Goal: Task Accomplishment & Management: Complete application form

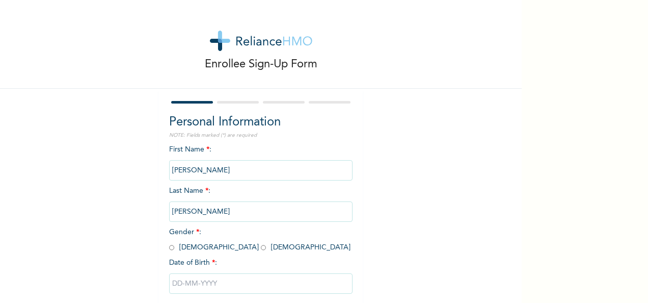
click at [216, 251] on span "Gender * : [DEMOGRAPHIC_DATA] [DEMOGRAPHIC_DATA]" at bounding box center [259, 239] width 181 height 22
click at [261, 250] on input "radio" at bounding box center [263, 248] width 5 height 10
radio input "true"
click at [184, 279] on input "text" at bounding box center [260, 283] width 183 height 20
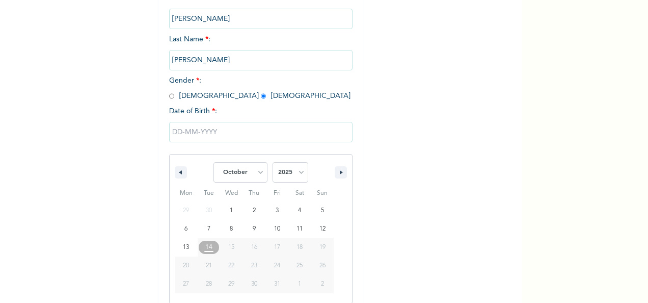
scroll to position [161, 0]
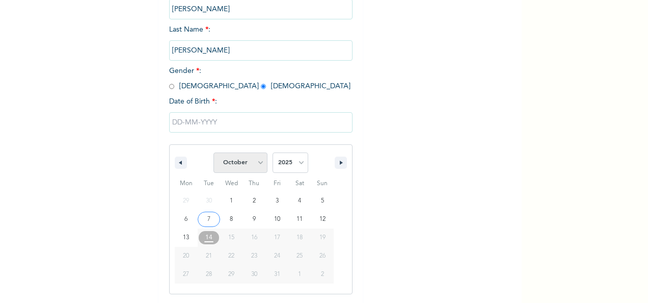
click at [259, 170] on select "January February March April May June July August September October November De…" at bounding box center [240, 162] width 54 height 20
select select "7"
click at [213, 153] on select "January February March April May June July August September October November De…" at bounding box center [240, 162] width 54 height 20
click at [298, 160] on select "2025 2024 2023 2022 2021 2020 2019 2018 2017 2016 2015 2014 2013 2012 2011 2010…" at bounding box center [291, 162] width 36 height 20
select select "1994"
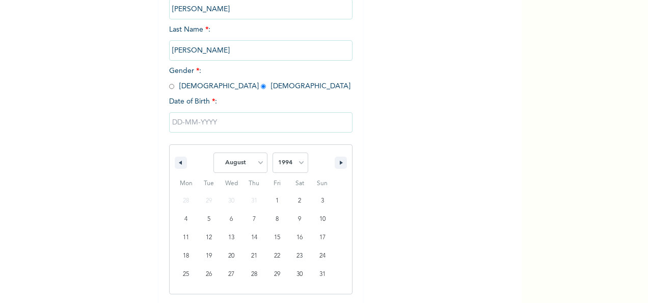
click at [273, 153] on select "2025 2024 2023 2022 2021 2020 2019 2018 2017 2016 2015 2014 2013 2012 2011 2010…" at bounding box center [291, 162] width 36 height 20
type input "[DATE]"
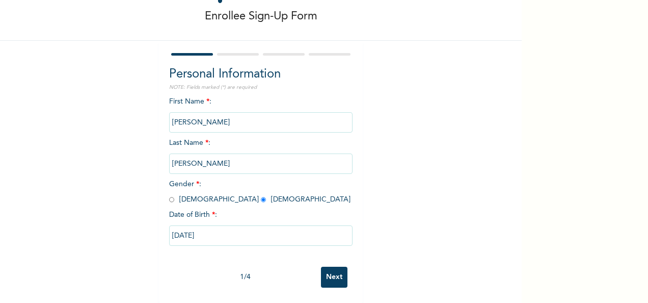
scroll to position [57, 0]
click at [338, 269] on input "Next" at bounding box center [334, 276] width 26 height 21
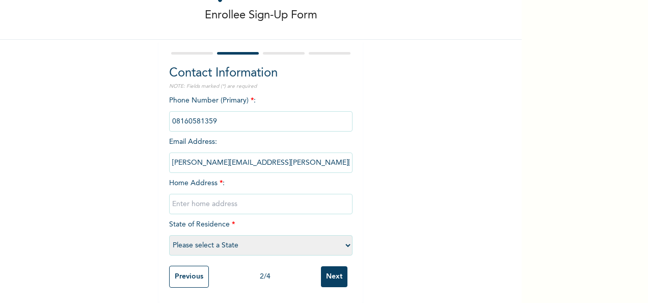
click at [255, 194] on input "text" at bounding box center [260, 204] width 183 height 20
type input "[EMAIL_ADDRESS][DOMAIN_NAME]"
click at [231, 240] on select "Please select a State [PERSON_NAME] (FCT) [PERSON_NAME] Ibom [GEOGRAPHIC_DATA] …" at bounding box center [260, 245] width 183 height 20
select select "25"
click at [169, 235] on select "Please select a State [PERSON_NAME] (FCT) [PERSON_NAME] Ibom [GEOGRAPHIC_DATA] …" at bounding box center [260, 245] width 183 height 20
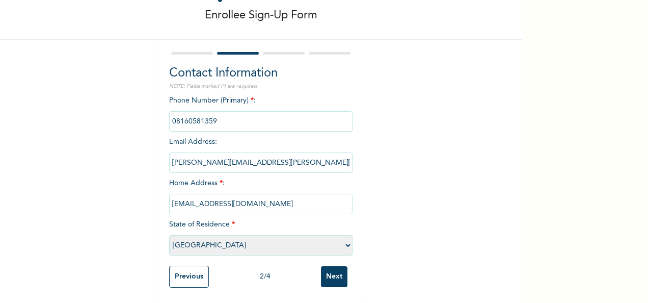
click at [330, 271] on input "Next" at bounding box center [334, 276] width 26 height 21
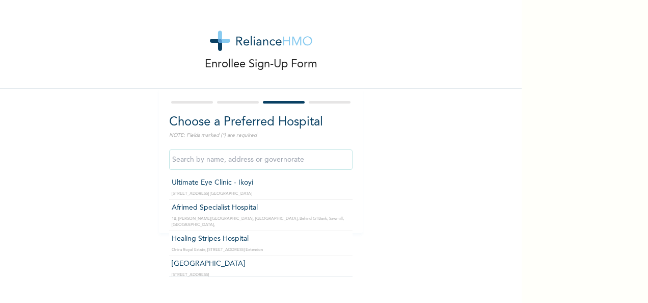
click at [312, 159] on input "text" at bounding box center [260, 159] width 183 height 20
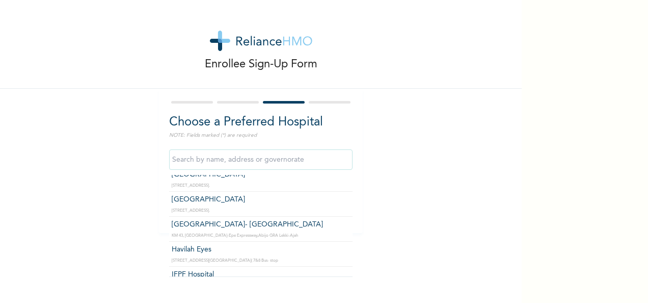
scroll to position [621, 0]
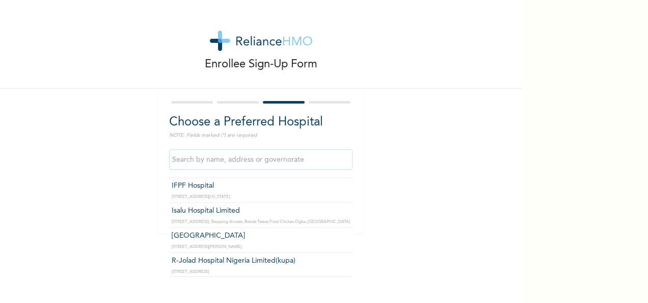
click at [244, 157] on input "text" at bounding box center [260, 159] width 183 height 20
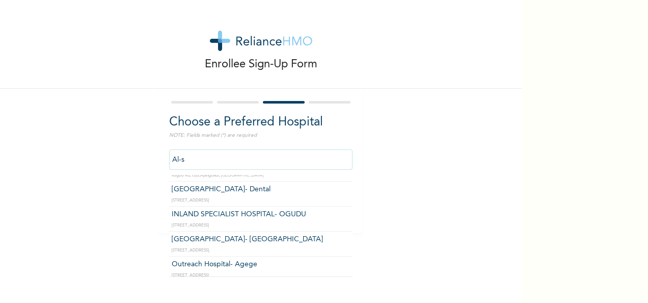
scroll to position [0, 0]
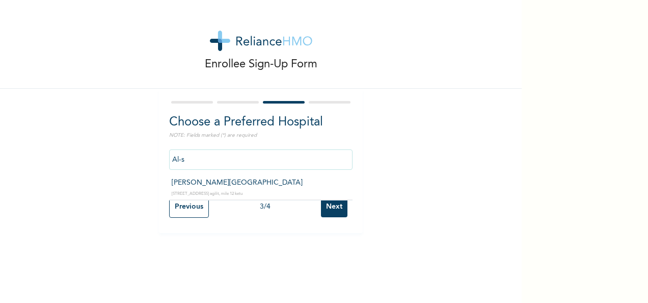
type input "[PERSON_NAME][GEOGRAPHIC_DATA]"
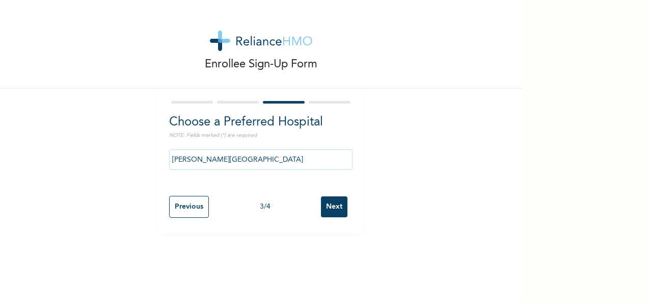
click at [327, 209] on input "Next" at bounding box center [334, 206] width 26 height 21
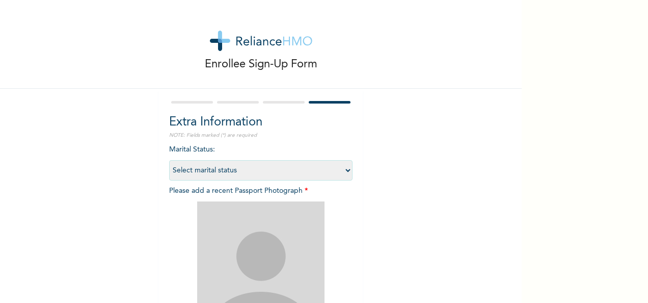
click at [343, 171] on select "Select marital status [DEMOGRAPHIC_DATA] Married [DEMOGRAPHIC_DATA] Widow/[DEMO…" at bounding box center [260, 170] width 183 height 20
select select "2"
click at [169, 160] on select "Select marital status [DEMOGRAPHIC_DATA] Married [DEMOGRAPHIC_DATA] Widow/[DEMO…" at bounding box center [260, 170] width 183 height 20
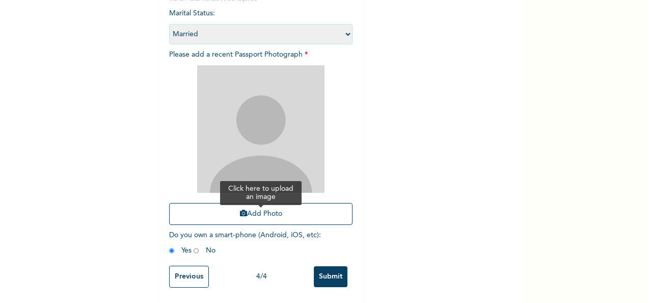
click at [237, 210] on button "Add Photo" at bounding box center [260, 214] width 183 height 22
click at [317, 266] on input "Submit" at bounding box center [331, 276] width 34 height 21
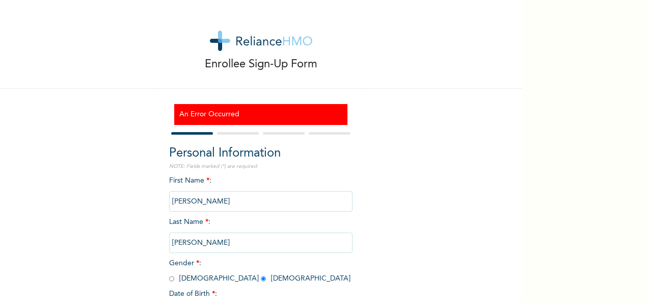
scroll to position [88, 0]
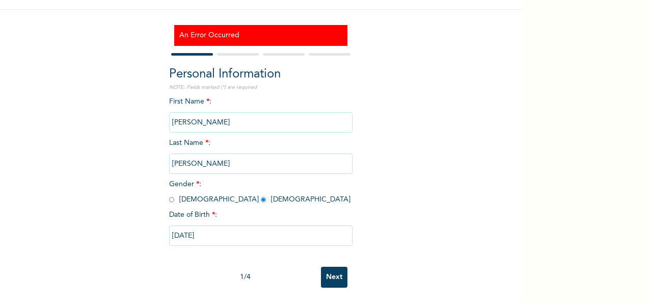
click at [331, 271] on input "Next" at bounding box center [334, 276] width 26 height 21
select select "25"
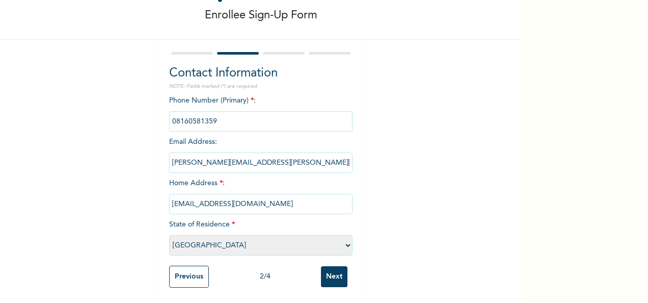
scroll to position [58, 0]
click at [331, 271] on input "Next" at bounding box center [334, 276] width 26 height 21
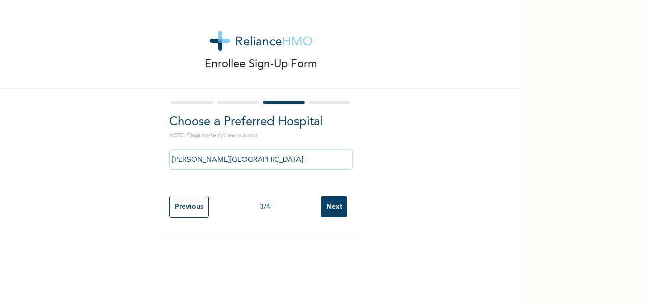
scroll to position [0, 0]
click at [337, 214] on input "Next" at bounding box center [334, 206] width 26 height 21
select select "2"
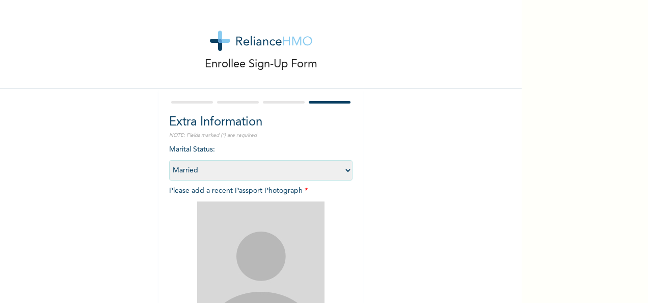
scroll to position [145, 0]
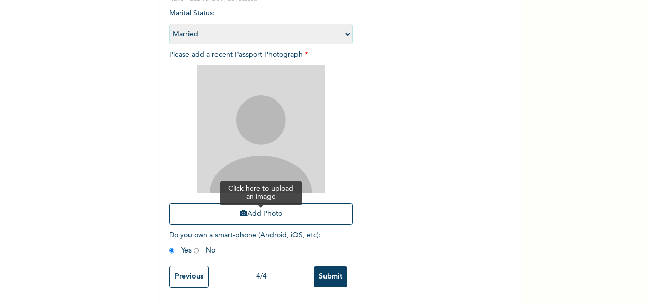
click at [266, 210] on button "Add Photo" at bounding box center [260, 214] width 183 height 22
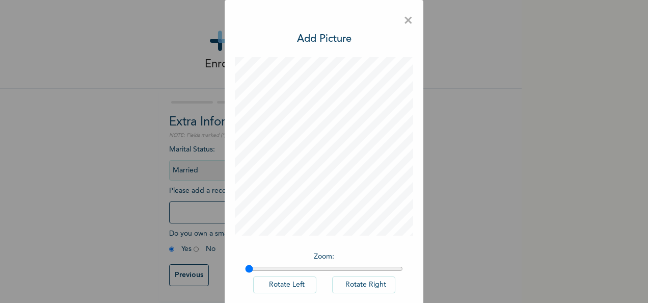
scroll to position [52, 0]
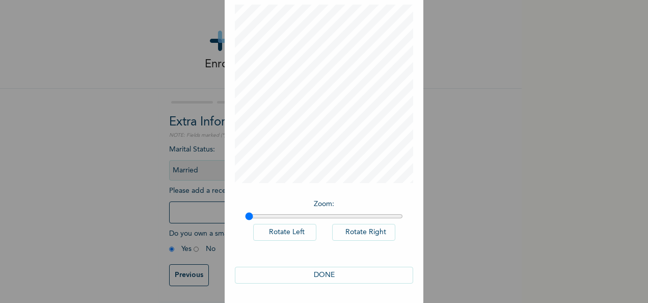
click at [384, 272] on button "DONE" at bounding box center [324, 274] width 178 height 17
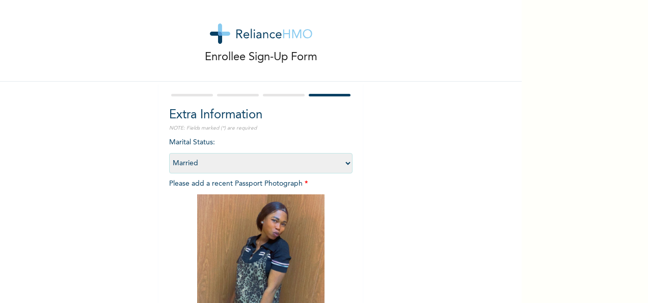
scroll to position [145, 0]
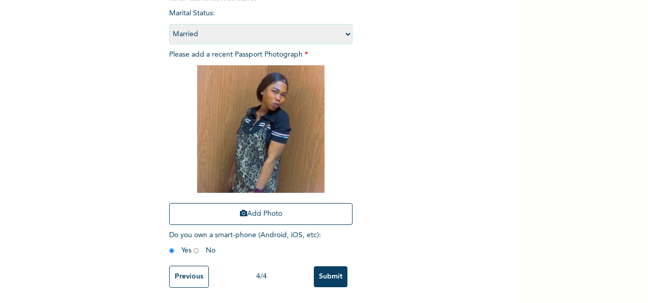
click at [331, 266] on input "Submit" at bounding box center [331, 276] width 34 height 21
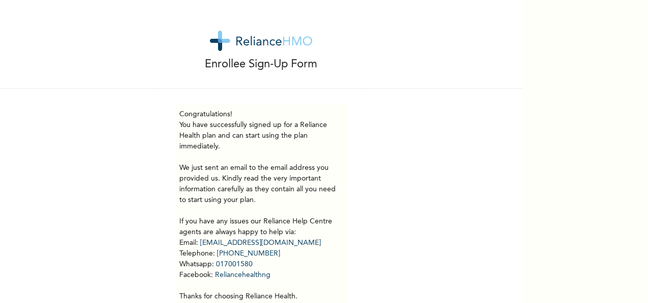
scroll to position [48, 0]
